Goal: Find specific page/section: Find specific page/section

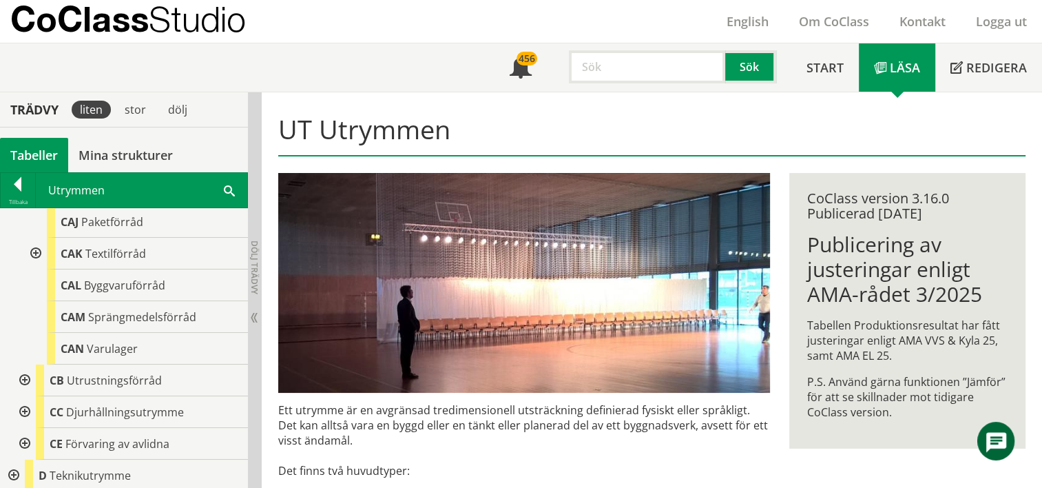
scroll to position [511, 0]
click at [19, 377] on div at bounding box center [23, 379] width 25 height 32
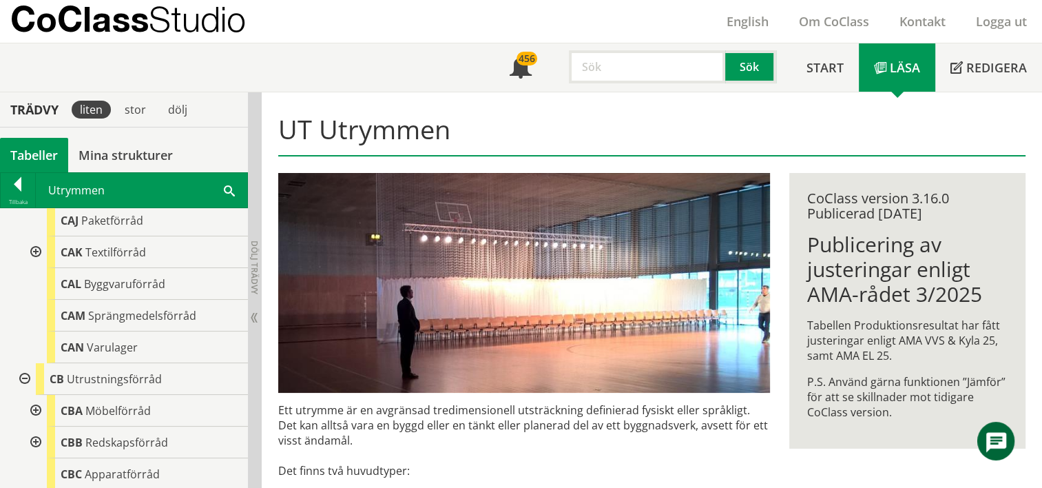
click at [34, 413] on div at bounding box center [34, 411] width 25 height 32
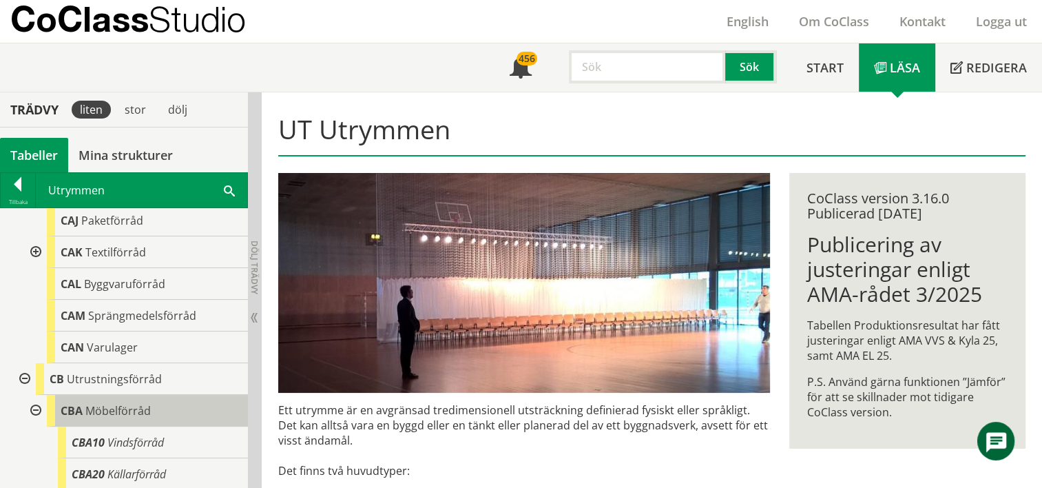
click at [78, 409] on span "CBA" at bounding box center [72, 410] width 22 height 15
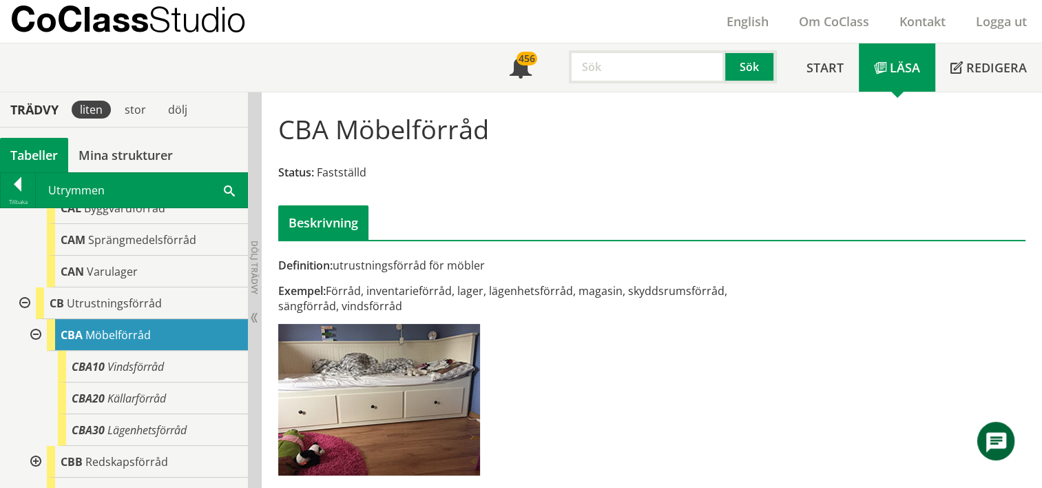
scroll to position [587, 0]
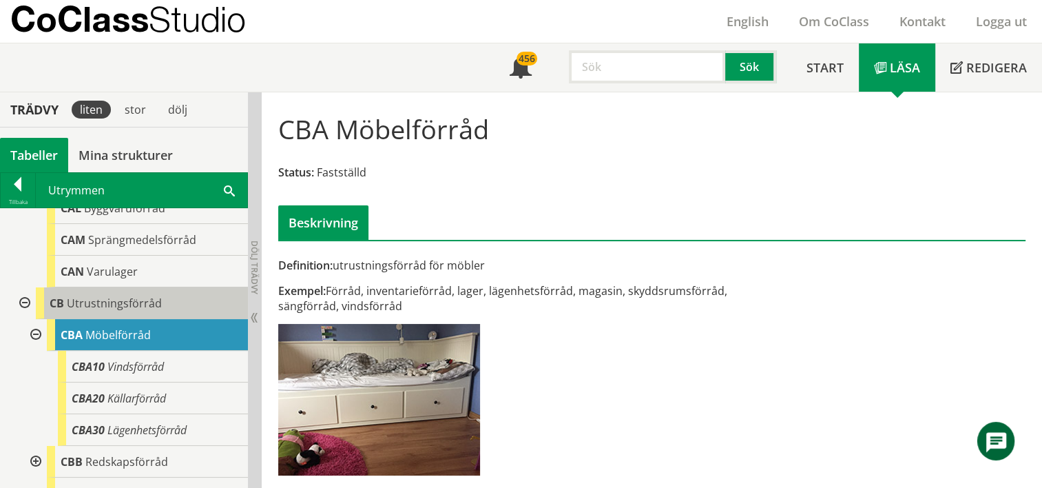
click at [194, 315] on div "CB Utrustningsförråd" at bounding box center [142, 303] width 212 height 32
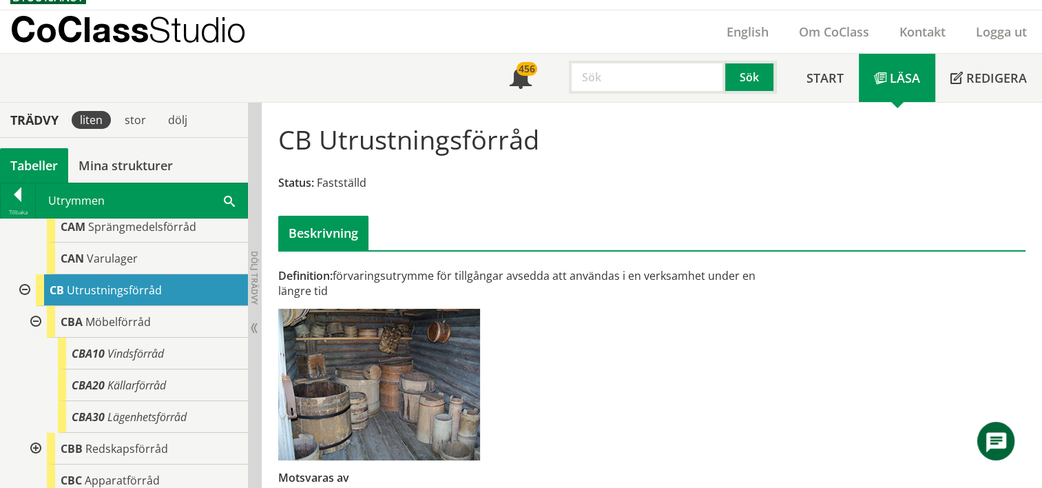
scroll to position [23, 0]
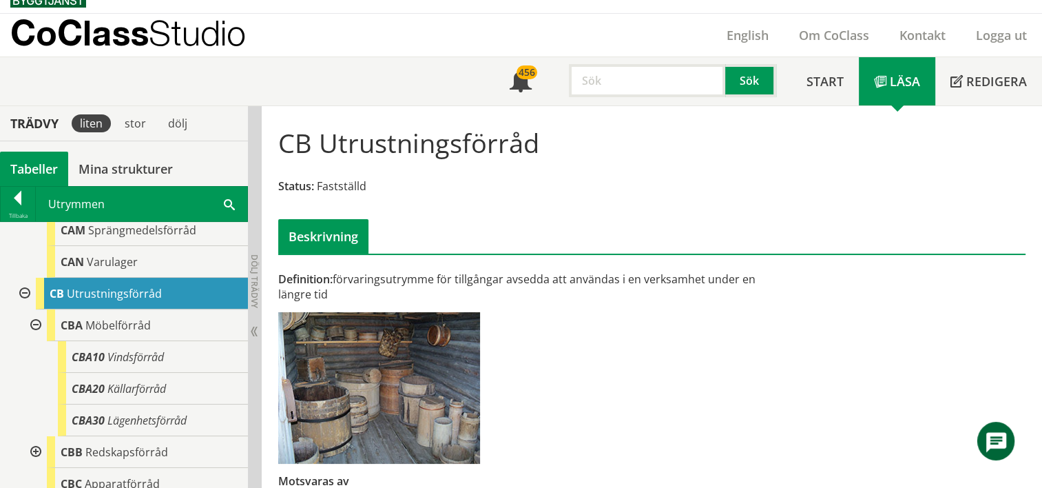
click at [231, 200] on span at bounding box center [229, 203] width 11 height 14
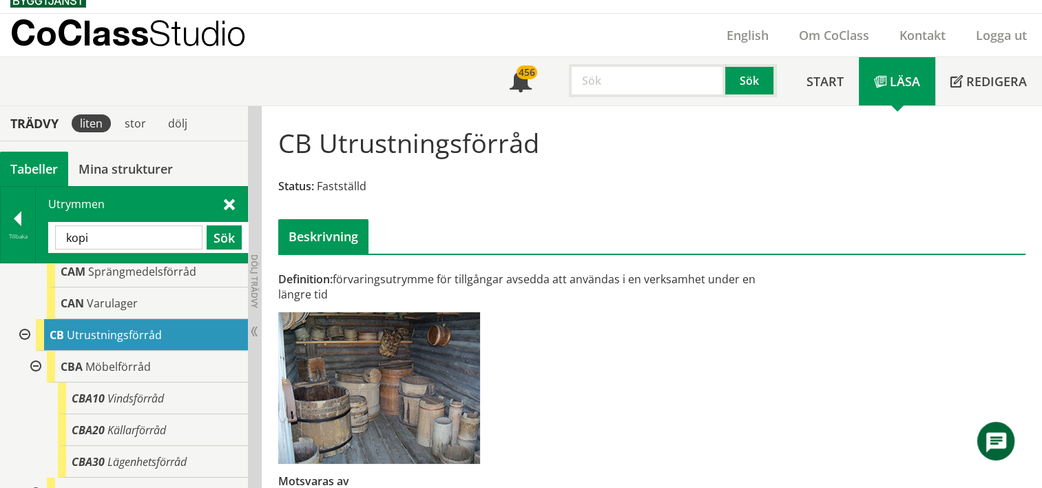
type input "kopi"
